Goal: Check status: Check status

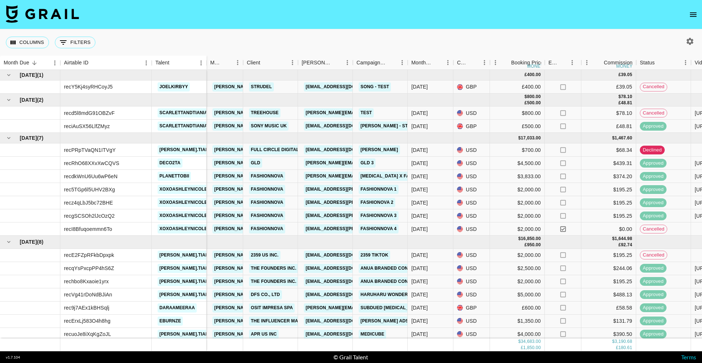
click at [687, 16] on button "open drawer" at bounding box center [693, 14] width 15 height 15
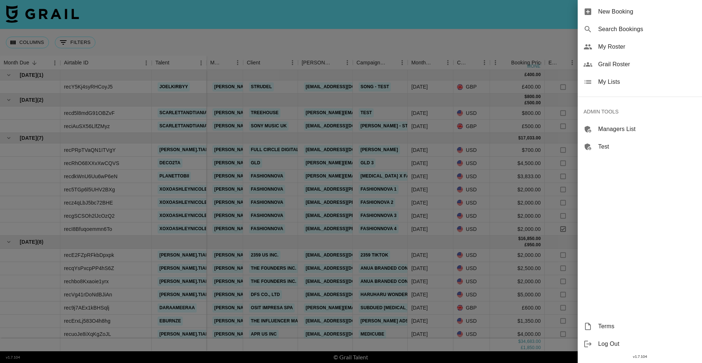
click at [637, 30] on span "Search Bookings" at bounding box center [647, 29] width 98 height 9
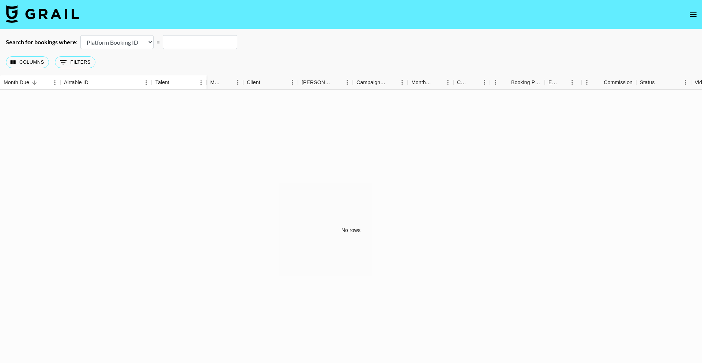
click at [124, 37] on select "Airtable Booking ID Platform Booking ID Platform Campaign ID" at bounding box center [116, 42] width 73 height 14
select select "airtableId"
click at [80, 35] on select "Airtable Booking ID Platform Booking ID Platform Campaign ID" at bounding box center [116, 42] width 73 height 14
click at [177, 40] on input "text" at bounding box center [200, 42] width 75 height 14
paste input "recGYihvD0lJBuR1Y"
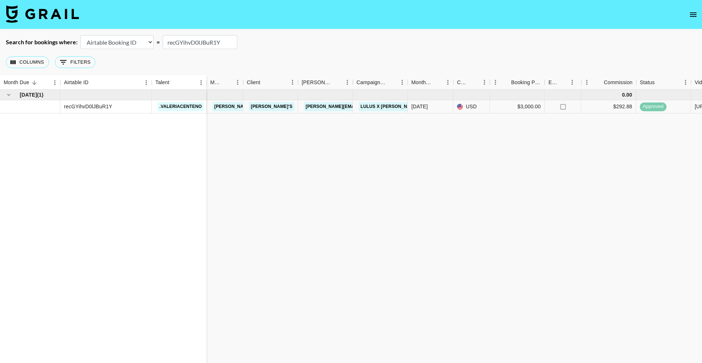
type input "recGYihvD0lJBuR1Y"
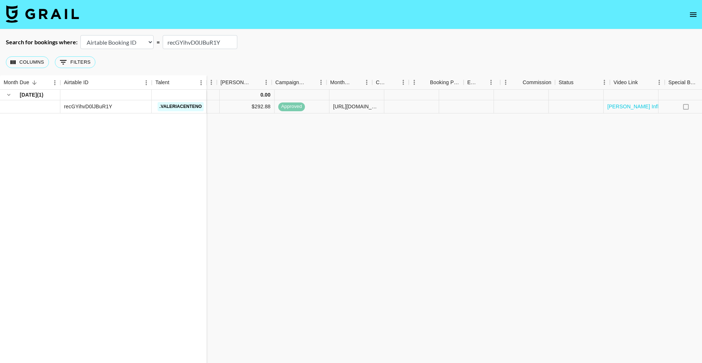
scroll to position [0, 512]
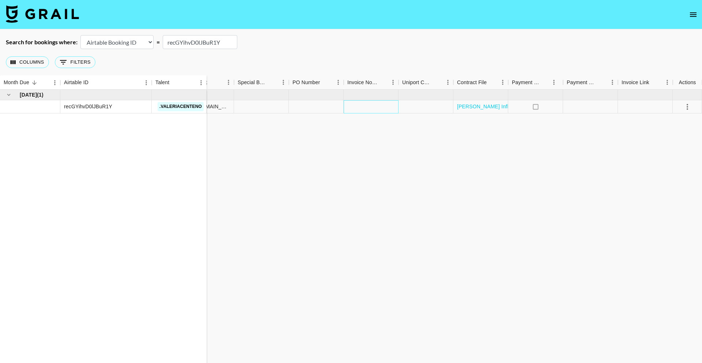
drag, startPoint x: 363, startPoint y: 105, endPoint x: 375, endPoint y: 108, distance: 11.7
click at [363, 105] on div at bounding box center [371, 106] width 55 height 13
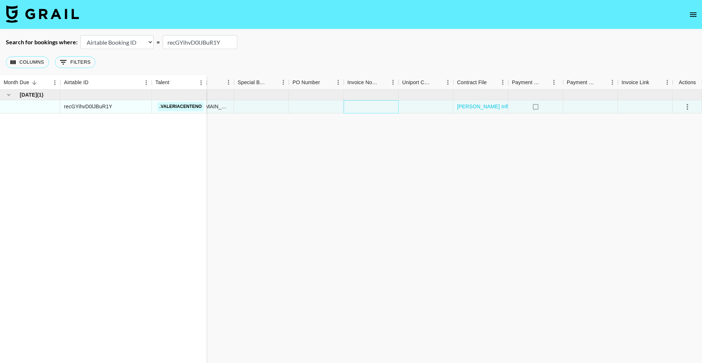
click at [375, 108] on div at bounding box center [371, 106] width 55 height 13
click at [374, 108] on div at bounding box center [371, 106] width 55 height 13
click at [374, 82] on textarea at bounding box center [384, 85] width 75 height 34
type textarea "t"
drag, startPoint x: 479, startPoint y: 171, endPoint x: 560, endPoint y: 125, distance: 92.8
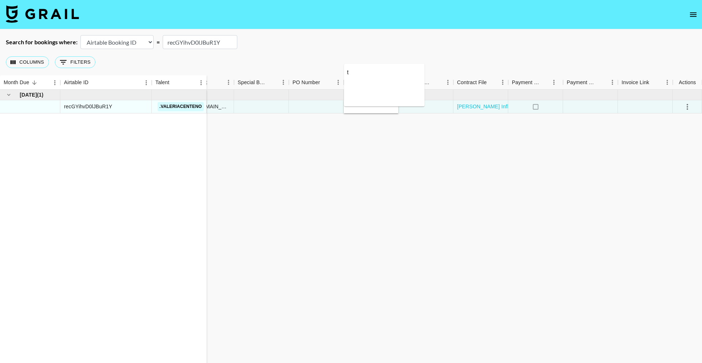
click at [480, 170] on div "[DATE] ( 1 ) recGYihvD0lJBuR1Y .valeriacenteno 0.00 [PERSON_NAME][EMAIL_ADDRESS…" at bounding box center [95, 230] width 1214 height 281
click at [686, 109] on icon "select merge strategy" at bounding box center [687, 106] width 9 height 9
click at [687, 106] on icon "select merge strategy" at bounding box center [687, 107] width 1 height 6
click at [580, 134] on div "[DATE] ( 1 ) recGYihvD0lJBuR1Y .valeriacenteno 0.00 [PERSON_NAME][EMAIL_ADDRESS…" at bounding box center [95, 230] width 1214 height 281
